Goal: Task Accomplishment & Management: Use online tool/utility

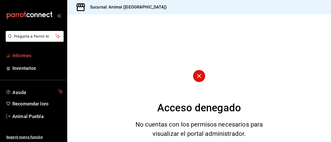
click at [21, 54] on font "Informes" at bounding box center [21, 55] width 19 height 5
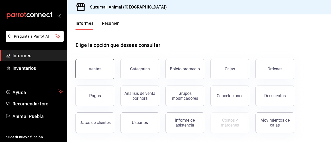
click at [94, 66] on button "Ventas" at bounding box center [94, 69] width 39 height 21
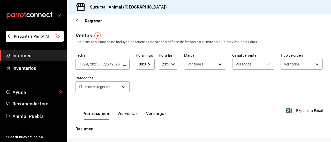
click at [82, 62] on input "17" at bounding box center [81, 64] width 5 height 4
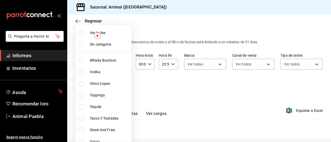
click at [125, 87] on body "Pregunta a Parrot AI Informes Inventarios Ayuda Recomendar loro Animal Puebla S…" at bounding box center [165, 71] width 331 height 142
click at [160, 85] on div at bounding box center [165, 71] width 331 height 142
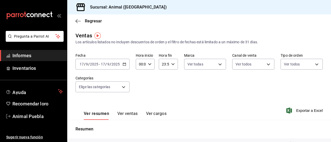
click at [160, 85] on div "Fecha [DATE] [DATE] - [DATE] [DATE] Hora inicio 00:00 Hora inicio Hora fin 23:5…" at bounding box center [198, 75] width 247 height 45
click at [123, 62] on div "[DATE] [DATE] - [DATE] [DATE]" at bounding box center [102, 64] width 54 height 11
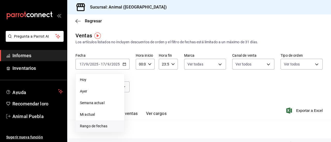
click at [93, 125] on font "Rango de fechas" at bounding box center [93, 126] width 27 height 4
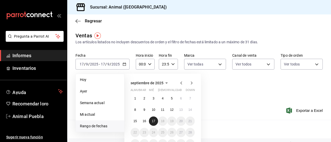
click at [155, 121] on font "17" at bounding box center [153, 122] width 3 height 4
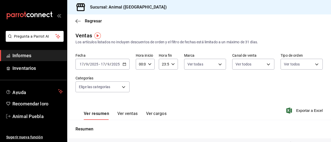
click at [223, 113] on div "Ver resumen Ver ventas Ver cargos Exportar a Excel" at bounding box center [199, 109] width 264 height 21
click at [150, 66] on icon "button" at bounding box center [150, 65] width 4 height 4
click at [142, 108] on div "02" at bounding box center [139, 102] width 9 height 12
click at [139, 106] on button "02" at bounding box center [139, 102] width 7 height 10
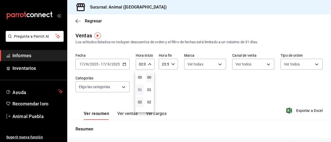
click at [140, 91] on font "01" at bounding box center [140, 90] width 4 height 4
type input "01:00"
click at [142, 95] on font "03" at bounding box center [140, 94] width 4 height 4
type input "03:00"
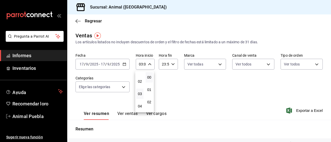
click at [173, 67] on div at bounding box center [165, 71] width 331 height 142
click at [172, 63] on icon "button" at bounding box center [173, 65] width 4 height 4
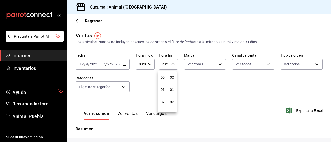
scroll to position [703, 0]
click at [163, 93] on font "22" at bounding box center [163, 94] width 4 height 4
type input "22:59"
click at [163, 93] on font "22" at bounding box center [163, 94] width 4 height 4
click at [159, 89] on button "22" at bounding box center [162, 94] width 7 height 10
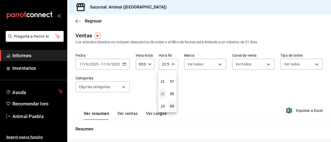
click at [163, 93] on font "22" at bounding box center [163, 94] width 4 height 4
click at [165, 65] on div at bounding box center [165, 71] width 331 height 142
click at [164, 62] on input "22:59" at bounding box center [164, 64] width 10 height 10
click at [162, 80] on font "21" at bounding box center [163, 82] width 4 height 4
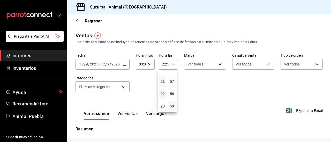
type input "21:59"
click at [159, 77] on button "21" at bounding box center [162, 82] width 7 height 10
click at [164, 105] on font "23" at bounding box center [163, 106] width 4 height 4
type input "23:59"
click at [159, 101] on button "23" at bounding box center [162, 106] width 7 height 10
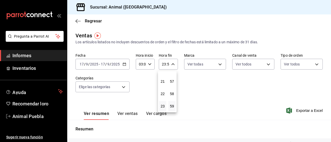
click at [165, 63] on div at bounding box center [165, 71] width 331 height 142
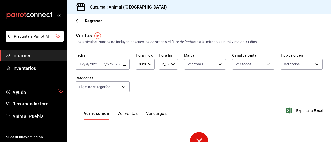
click at [164, 64] on input "2_:59" at bounding box center [164, 64] width 10 height 10
click at [162, 102] on font "02" at bounding box center [163, 102] width 4 height 4
type input "02:59"
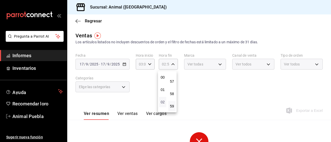
scroll to position [10, 0]
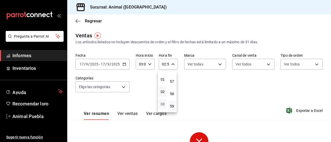
click at [162, 104] on font "03" at bounding box center [163, 104] width 4 height 4
type input "03:59"
click at [159, 99] on button "03" at bounding box center [162, 104] width 7 height 10
click at [171, 80] on font "57" at bounding box center [172, 82] width 4 height 4
type input "03:57"
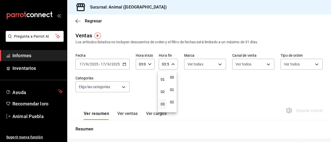
click at [187, 80] on div at bounding box center [165, 71] width 331 height 142
click at [168, 64] on div "03:57 Hora fin" at bounding box center [168, 64] width 19 height 11
click at [172, 79] on button "57" at bounding box center [171, 82] width 7 height 10
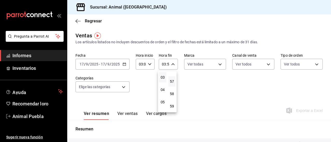
click at [172, 79] on button "57" at bounding box center [171, 82] width 7 height 10
click at [168, 77] on button "57" at bounding box center [171, 82] width 7 height 10
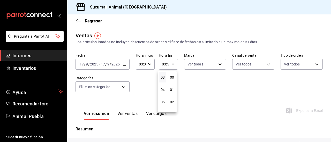
click at [173, 78] on font "00" at bounding box center [172, 77] width 4 height 4
click at [163, 89] on font "04" at bounding box center [163, 90] width 4 height 4
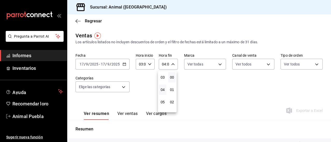
click at [176, 89] on div "01" at bounding box center [171, 90] width 9 height 12
click at [172, 90] on font "01" at bounding box center [172, 90] width 4 height 4
type input "04:01"
click at [217, 63] on div at bounding box center [165, 71] width 331 height 142
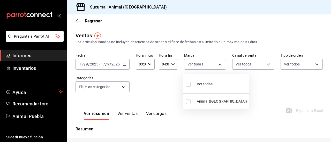
click at [217, 63] on body "Pregunta a Parrot AI Informes Inventarios Ayuda Recomendar loro Animal Puebla S…" at bounding box center [165, 71] width 331 height 142
click at [187, 80] on div "Ver todas" at bounding box center [199, 83] width 27 height 11
type input "96838179-8fbb-4073-aae3-1789726318c8"
checkbox input "true"
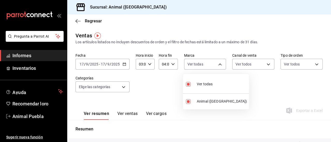
click at [265, 63] on div at bounding box center [165, 71] width 331 height 142
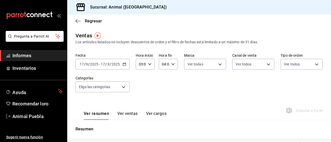
click at [265, 63] on body "Pregunta a Parrot AI Informes Inventarios Ayuda Recomendar loro Animal Puebla S…" at bounding box center [165, 71] width 331 height 142
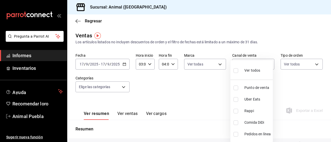
click at [236, 71] on input "checkbox" at bounding box center [235, 70] width 5 height 5
checkbox input "true"
type input "PARROT,UBER_EATS,RAPPI,DIDI_FOOD,ONLINE"
checkbox input "true"
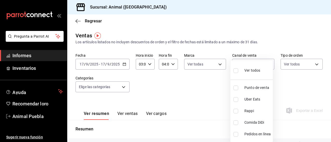
checkbox input "true"
click at [312, 65] on div at bounding box center [165, 71] width 331 height 142
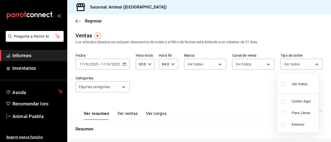
click at [312, 65] on body "Pregunta a Parrot AI Informes Inventarios Ayuda Recomendar loro Animal Puebla S…" at bounding box center [165, 71] width 331 height 142
click at [284, 85] on input "checkbox" at bounding box center [283, 84] width 5 height 5
checkbox input "true"
type input "89cc3392-1a89-49ed-91c4-e66ea58282e1,025cf6ae-25b7-4698-bb98-3d77af74a196,EXTER…"
checkbox input "true"
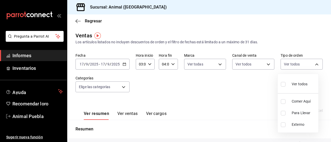
checkbox input "true"
click at [126, 86] on div at bounding box center [165, 71] width 331 height 142
click at [126, 86] on body "Pregunta a Parrot AI Informes Inventarios Ayuda Recomendar loro Animal Puebla S…" at bounding box center [165, 71] width 331 height 142
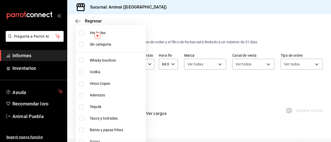
click at [79, 32] on input "checkbox" at bounding box center [81, 33] width 5 height 5
checkbox input "true"
type input "696422f3-042f-4992-a796-20cec1d2addd,ab2f2cdd-2d2d-455a-bd59-969ed93fbee5,5744a…"
checkbox input "true"
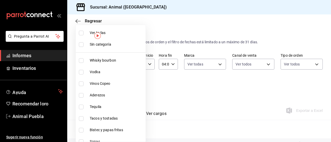
checkbox input "true"
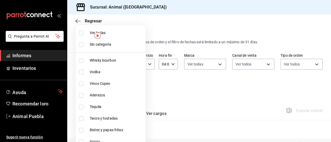
checkbox input "true"
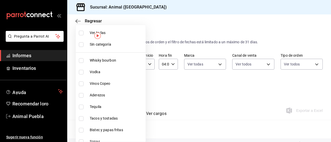
checkbox input "true"
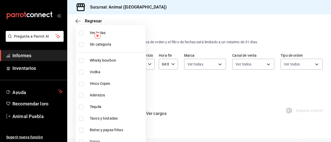
checkbox input "true"
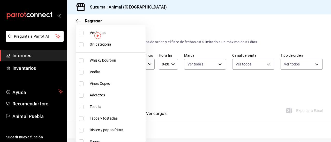
checkbox input "true"
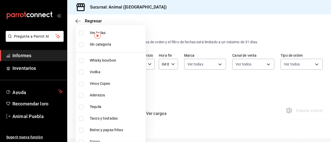
checkbox input "true"
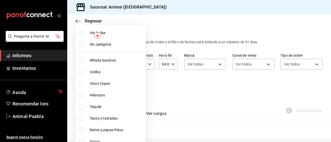
checkbox input "true"
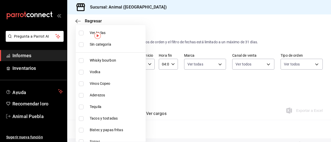
checkbox input "true"
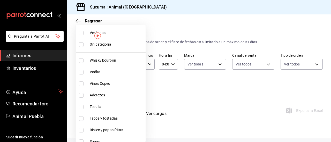
checkbox input "true"
click at [219, 94] on div at bounding box center [165, 71] width 331 height 142
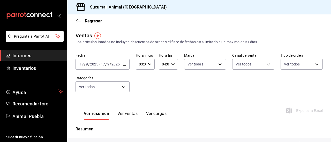
click at [134, 112] on font "Ver ventas" at bounding box center [127, 113] width 20 height 5
click at [133, 137] on div "Ventas Los artículos listados no incluyen descuentos de orden y el filtro de fe…" at bounding box center [199, 117] width 264 height 171
click at [124, 115] on font "Ver ventas" at bounding box center [126, 113] width 21 height 5
drag, startPoint x: 23, startPoint y: 55, endPoint x: 18, endPoint y: 22, distance: 33.2
click at [18, 22] on div "carpetas de buzón" at bounding box center [33, 15] width 67 height 31
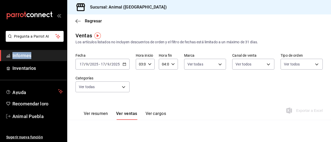
click at [18, 22] on div "carpetas de buzón" at bounding box center [33, 15] width 67 height 31
click at [37, 54] on span "Informes" at bounding box center [37, 55] width 50 height 7
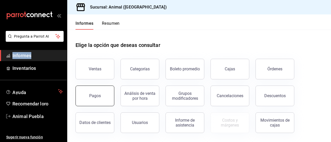
click at [96, 96] on font "Pagos" at bounding box center [95, 96] width 12 height 5
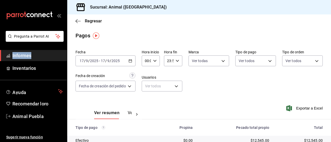
click at [39, 56] on span "Informes" at bounding box center [37, 55] width 50 height 7
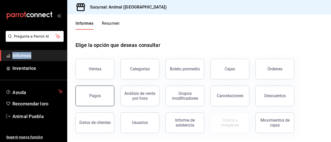
click at [101, 94] on button "Pagos" at bounding box center [94, 96] width 39 height 21
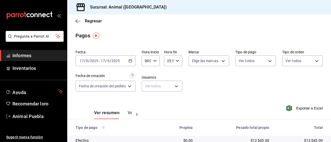
click at [216, 77] on div "Fecha [DATE] [DATE] - [DATE] [DATE] Hora inicio 00:00 Hora inicio Hora fin 23:5…" at bounding box center [198, 73] width 247 height 50
click at [150, 61] on input "00:00" at bounding box center [147, 61] width 10 height 10
click at [148, 74] on font "00" at bounding box center [147, 74] width 4 height 4
drag, startPoint x: 147, startPoint y: 74, endPoint x: 146, endPoint y: 69, distance: 5.3
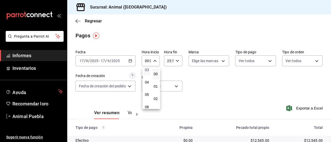
click at [146, 69] on font "03" at bounding box center [147, 70] width 4 height 4
type input "03:00"
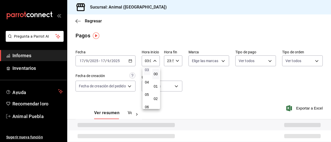
click at [146, 69] on font "03" at bounding box center [147, 70] width 4 height 4
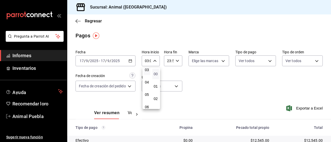
click at [157, 72] on font "00" at bounding box center [156, 74] width 4 height 4
drag, startPoint x: 157, startPoint y: 72, endPoint x: 142, endPoint y: 38, distance: 37.5
click at [142, 38] on div at bounding box center [165, 71] width 331 height 142
click at [171, 59] on input "23:59" at bounding box center [169, 61] width 10 height 10
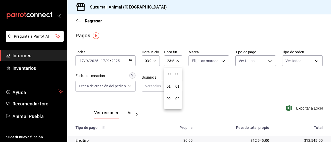
scroll to position [703, 0]
drag, startPoint x: 171, startPoint y: 59, endPoint x: 167, endPoint y: 64, distance: 5.6
click at [167, 64] on div at bounding box center [165, 71] width 331 height 142
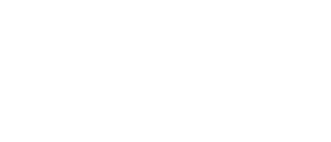
click at [216, 2] on html "Texto original Valora esta traducción Tu opinión servirá para ayudar a mejorar …" at bounding box center [165, 1] width 331 height 2
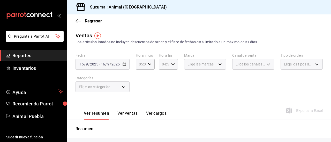
drag, startPoint x: 0, startPoint y: 0, endPoint x: 46, endPoint y: 57, distance: 72.8
drag, startPoint x: 46, startPoint y: 57, endPoint x: 37, endPoint y: 60, distance: 9.3
click at [37, 60] on link "Reportes" at bounding box center [33, 55] width 67 height 11
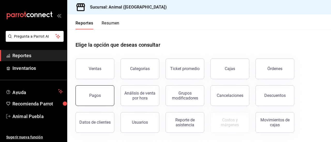
click at [91, 91] on button "Pagos" at bounding box center [94, 96] width 39 height 21
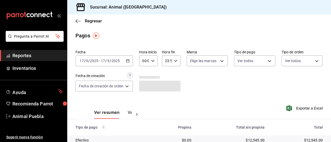
click at [151, 61] on icon "button" at bounding box center [153, 61] width 4 height 4
drag, startPoint x: 144, startPoint y: 98, endPoint x: 141, endPoint y: 97, distance: 2.8
click at [141, 97] on button "02" at bounding box center [144, 99] width 7 height 10
type input "02:00"
click at [141, 97] on button "02" at bounding box center [144, 99] width 7 height 10
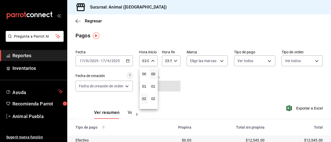
scroll to position [10, 0]
click at [144, 102] on span "03" at bounding box center [144, 101] width 1 height 4
type input "03:00"
click at [174, 62] on div at bounding box center [165, 71] width 331 height 142
click at [174, 62] on icon "button" at bounding box center [176, 61] width 4 height 4
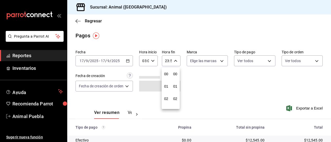
scroll to position [703, 0]
click at [169, 103] on button "23" at bounding box center [166, 103] width 7 height 10
click at [169, 103] on button "03" at bounding box center [166, 103] width 7 height 10
type input "03:59"
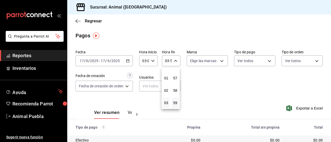
click at [219, 58] on div at bounding box center [165, 71] width 331 height 142
click at [219, 58] on body "Pregunta a Parrot AI Reportes Inventarios Ayuda Recomienda Parrot Animal Puebla…" at bounding box center [165, 71] width 331 height 142
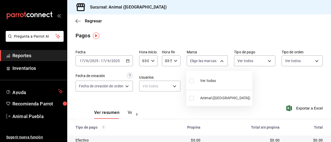
click at [192, 83] on label at bounding box center [192, 80] width 7 height 7
click at [192, 83] on input "checkbox" at bounding box center [191, 81] width 5 height 5
checkbox input "false"
click at [192, 83] on label at bounding box center [192, 80] width 7 height 7
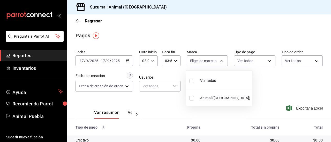
click at [192, 83] on input "checkbox" at bounding box center [191, 81] width 5 height 5
click at [192, 83] on label at bounding box center [192, 80] width 7 height 7
click at [192, 83] on input "checkbox" at bounding box center [191, 81] width 5 height 5
checkbox input "false"
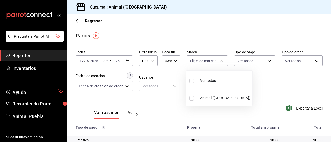
click at [192, 81] on input "checkbox" at bounding box center [191, 81] width 5 height 5
checkbox input "true"
type input "96838179-8fbb-4073-aae3-1789726318c8"
checkbox input "true"
click at [264, 60] on div at bounding box center [165, 71] width 331 height 142
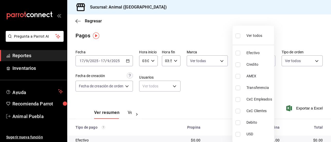
click at [264, 60] on body "Pregunta a Parrot AI Reportes Inventarios Ayuda Recomienda Parrot Animal Puebla…" at bounding box center [165, 71] width 331 height 142
click at [239, 36] on input "checkbox" at bounding box center [237, 36] width 5 height 5
checkbox input "true"
type input "406eaf07-0ba3-476d-b4b3-558a4329142f,8fae7823-7282-42ef-92d0-8abdc0a1b7d2,68543…"
checkbox input "true"
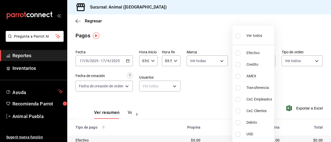
checkbox input "true"
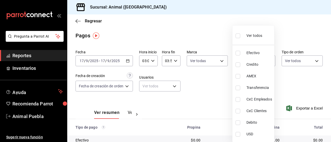
checkbox input "true"
drag, startPoint x: 239, startPoint y: 36, endPoint x: 308, endPoint y: 71, distance: 76.5
click at [308, 71] on div "Ver todos Efectivo Credito AMEX Transferencia CxC Empleados CxC Clientes Debito…" at bounding box center [165, 71] width 331 height 142
click at [312, 61] on div at bounding box center [165, 71] width 331 height 142
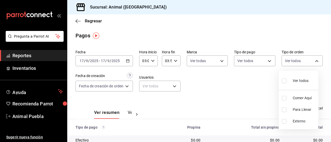
click at [312, 61] on body "Pregunta a Parrot AI Reportes Inventarios Ayuda Recomienda Parrot Animal Puebla…" at bounding box center [165, 71] width 331 height 142
click at [284, 80] on input "checkbox" at bounding box center [284, 81] width 5 height 5
checkbox input "true"
type input "89cc3392-1a89-49ed-91c4-e66ea58282e1,025cf6ae-25b7-4698-bb98-3d77af74a196,EXTER…"
checkbox input "true"
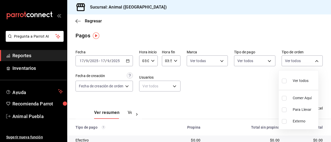
checkbox input "true"
click at [241, 83] on div at bounding box center [165, 71] width 331 height 142
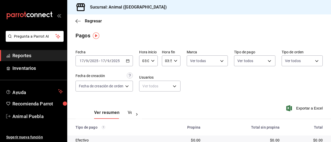
click at [200, 140] on td "$0.00" at bounding box center [181, 140] width 46 height 9
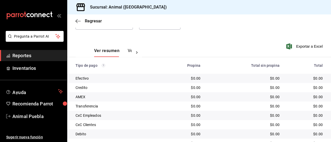
scroll to position [72, 0]
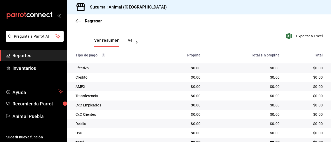
click at [34, 57] on span "Reportes" at bounding box center [37, 55] width 50 height 7
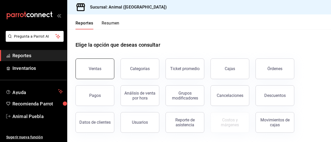
click at [102, 68] on button "Ventas" at bounding box center [94, 69] width 39 height 21
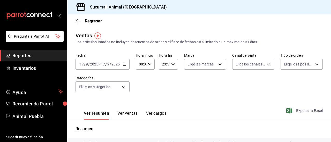
click at [294, 111] on span "Exportar a Excel" at bounding box center [304, 111] width 35 height 6
click at [226, 85] on div "Fecha 2025-09-17 17 / 9 / 2025 - 2025-09-17 17 / 9 / 2025 Hora inicio 00:00 Hor…" at bounding box center [198, 75] width 247 height 45
